Goal: Task Accomplishment & Management: Use online tool/utility

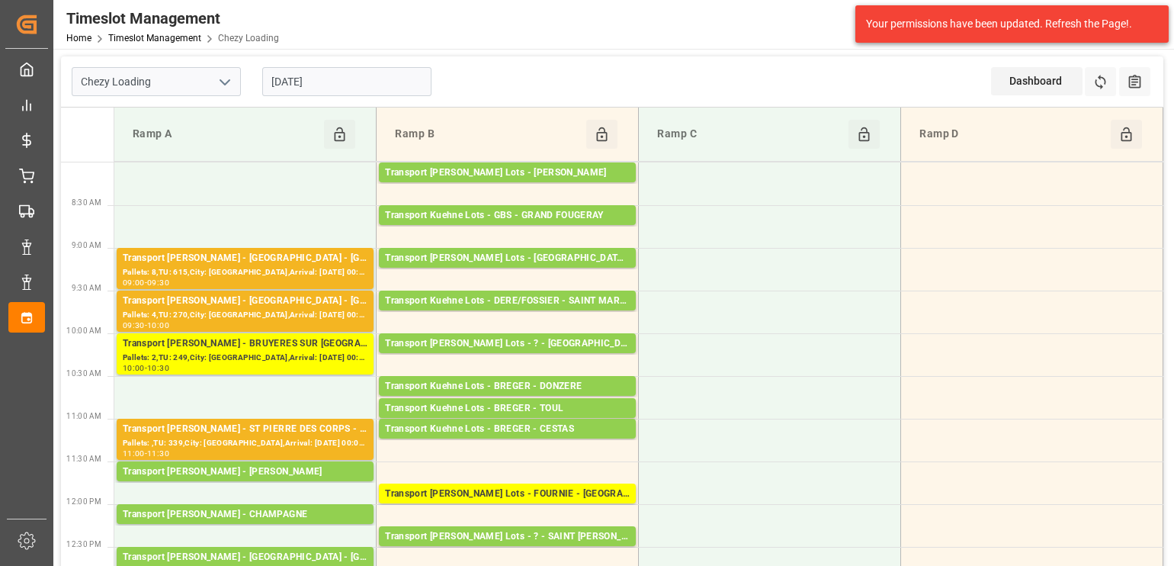
click at [342, 76] on input "[DATE]" at bounding box center [346, 81] width 169 height 29
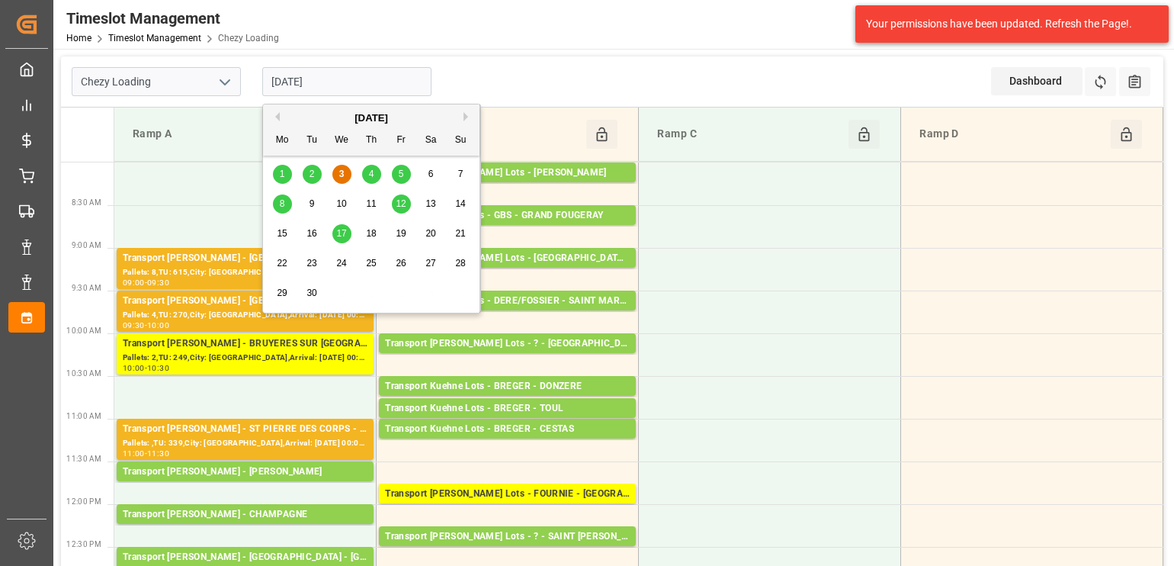
click at [225, 80] on icon "open menu" at bounding box center [225, 82] width 18 height 18
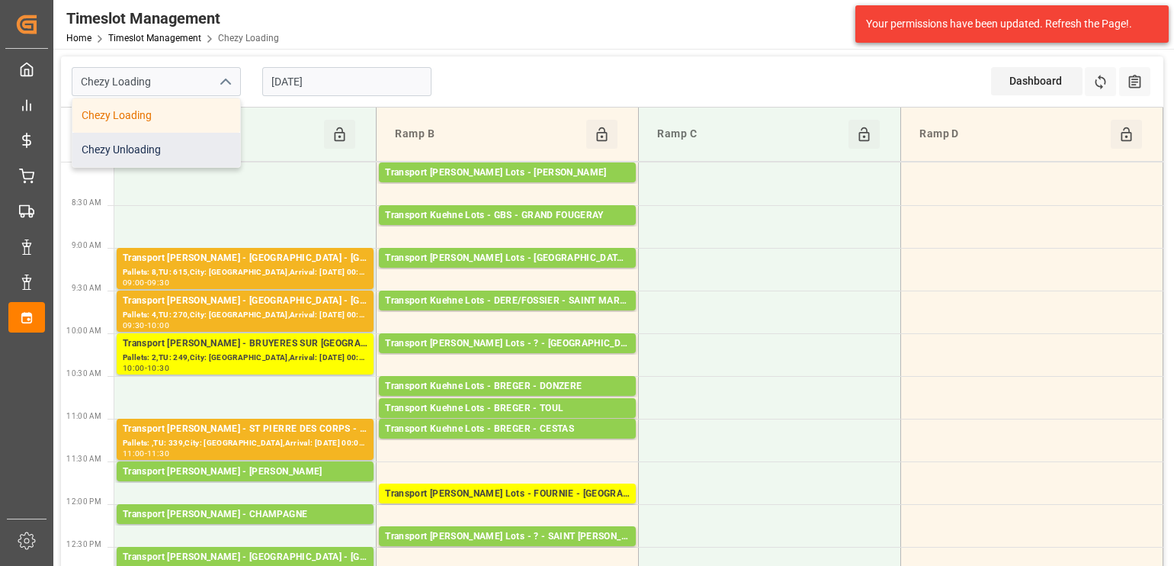
click at [171, 153] on div "Chezy Unloading" at bounding box center [156, 150] width 168 height 34
type input "Chezy Unloading"
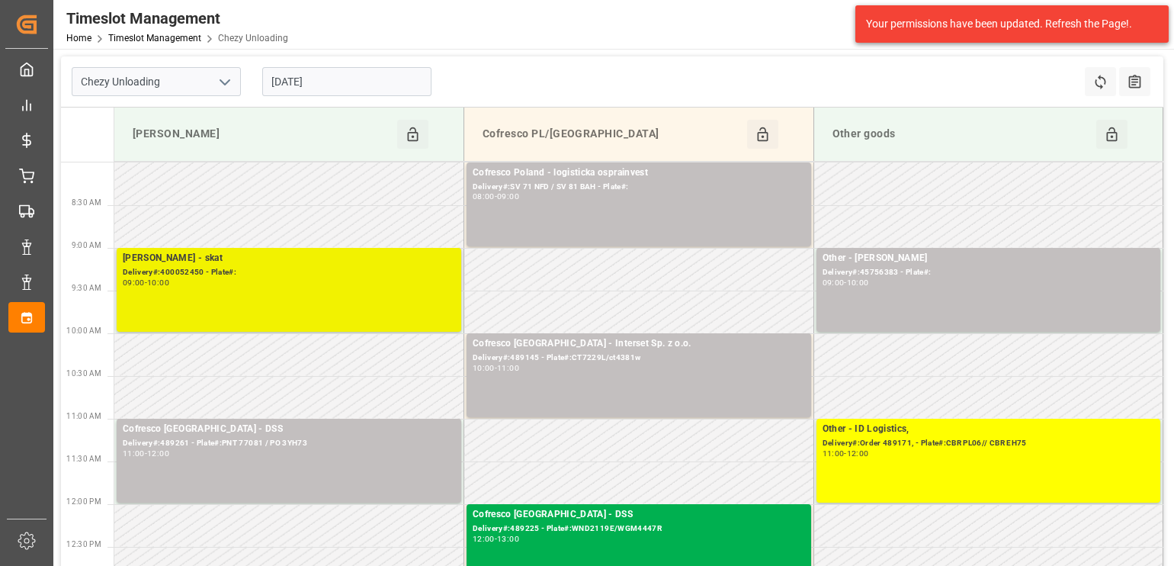
click at [381, 293] on div "[PERSON_NAME] - skat Delivery#:400052450 - Plate#: 09:00 - 10:00" at bounding box center [289, 290] width 332 height 78
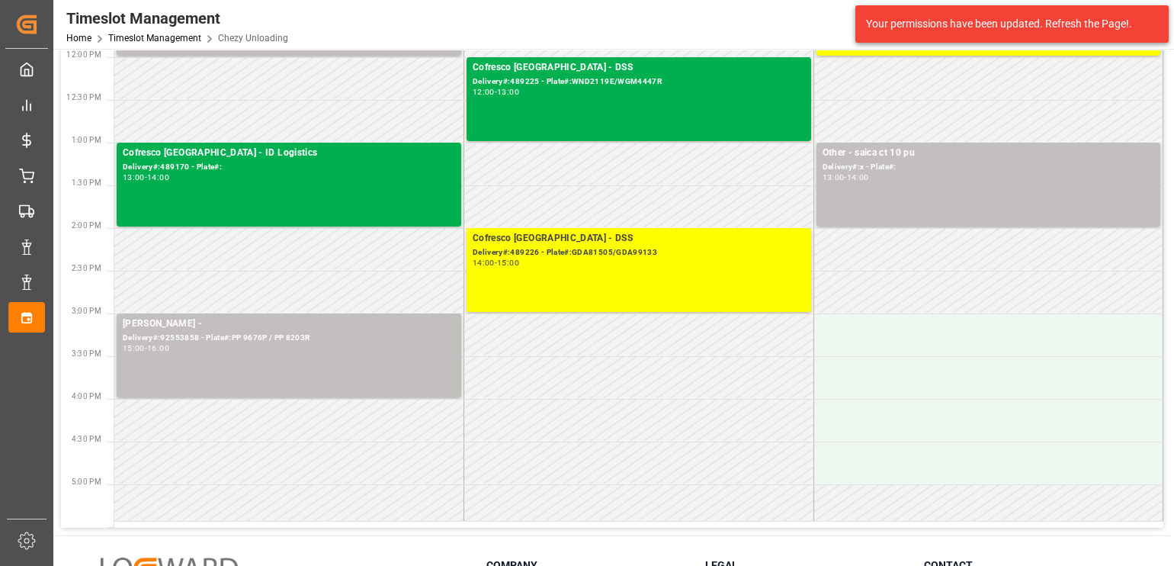
scroll to position [476, 0]
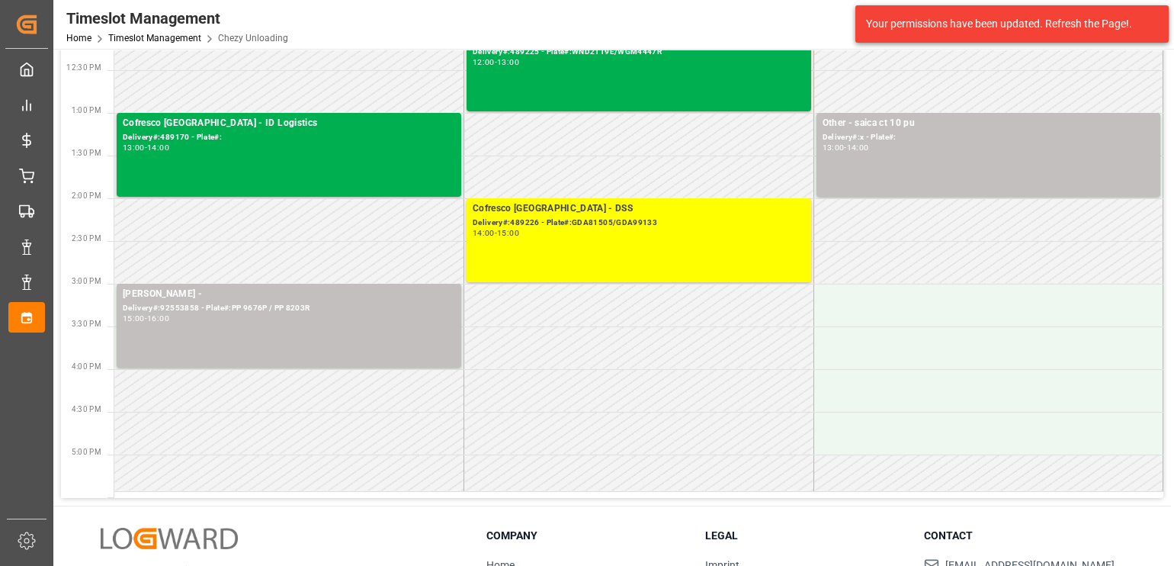
click at [879, 150] on div "13:00 - 14:00" at bounding box center [988, 148] width 332 height 8
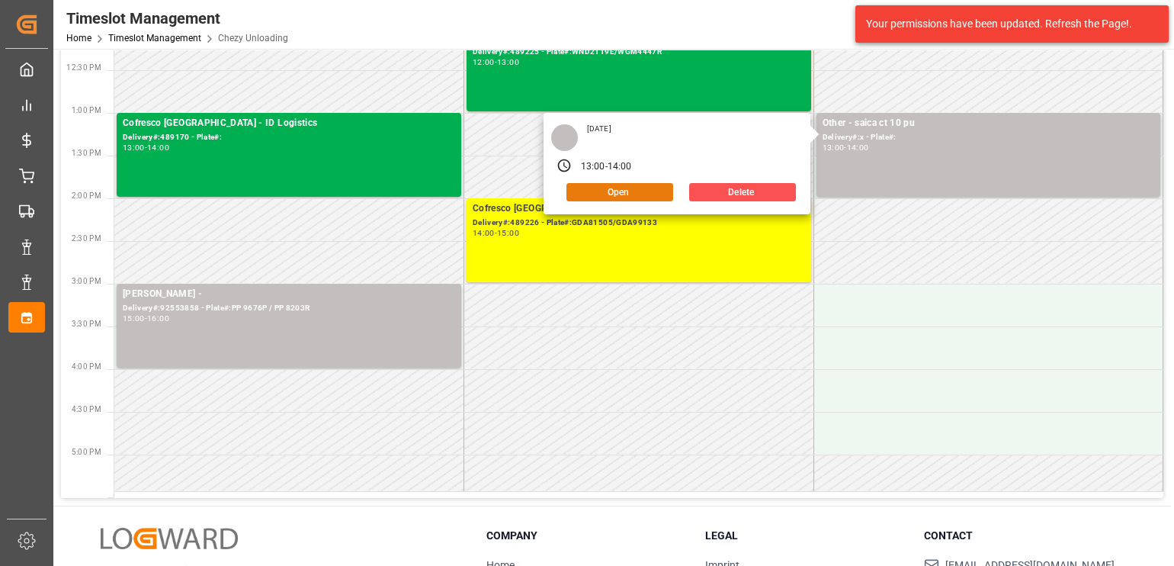
click at [637, 187] on button "Open" at bounding box center [619, 192] width 107 height 18
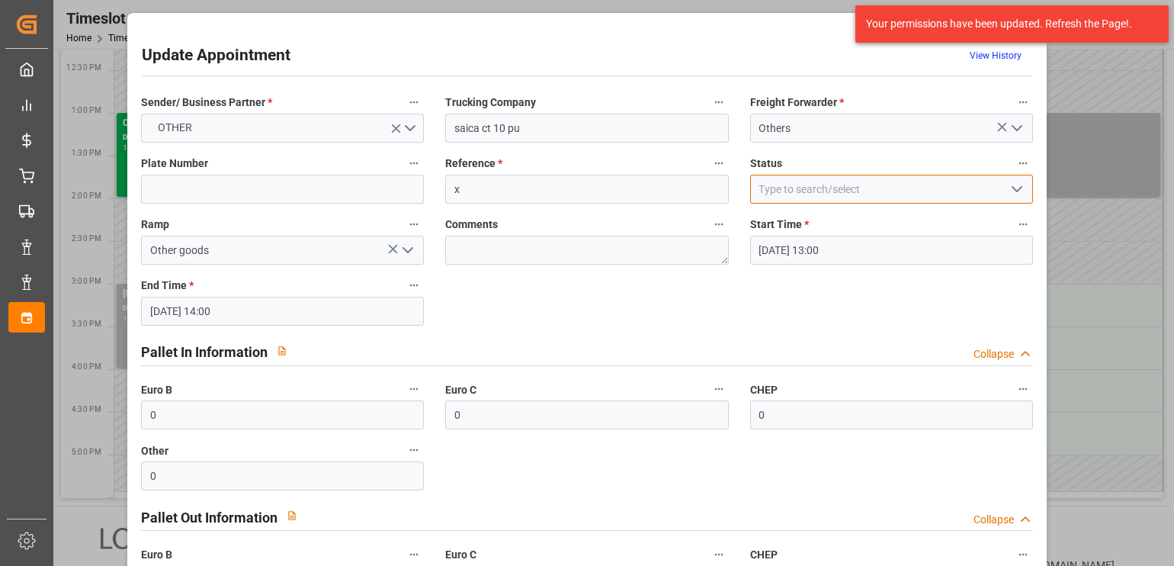
click at [879, 188] on input at bounding box center [891, 189] width 283 height 29
click at [879, 187] on icon "open menu" at bounding box center [1017, 189] width 18 height 18
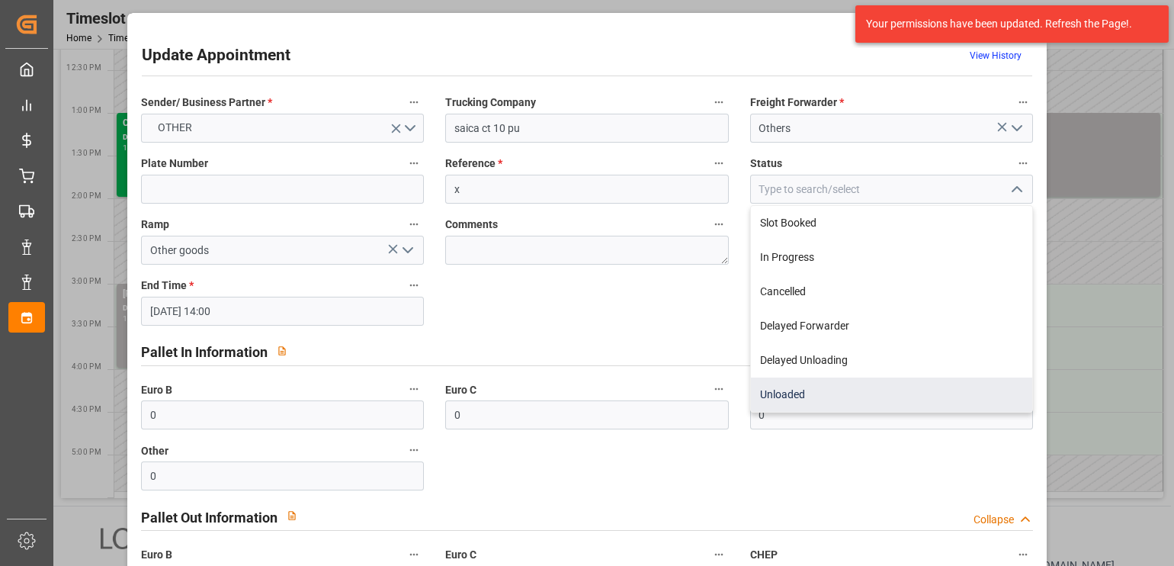
click at [863, 390] on div "Unloaded" at bounding box center [891, 394] width 281 height 34
type input "Unloaded"
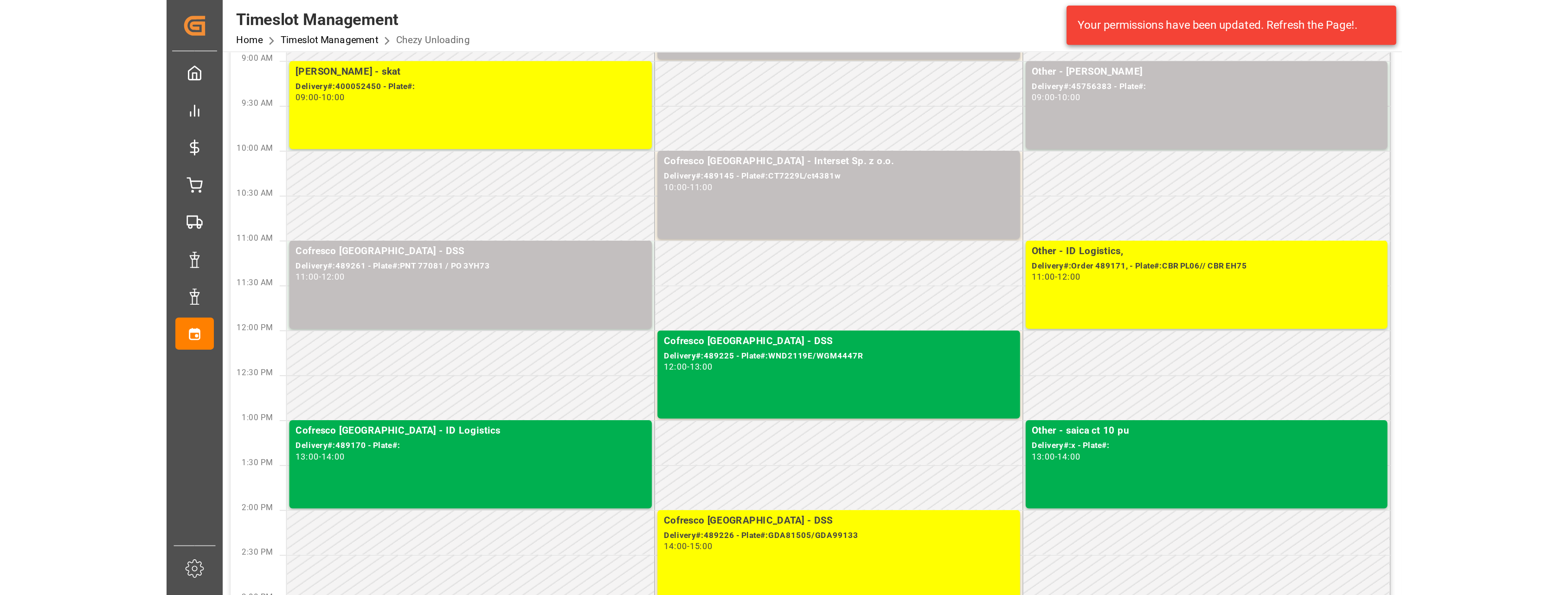
scroll to position [0, 0]
